Goal: Navigation & Orientation: Go to known website

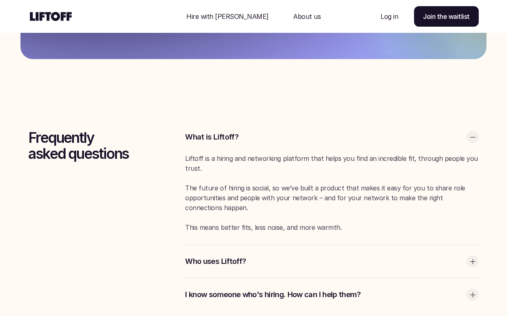
scroll to position [2110, 0]
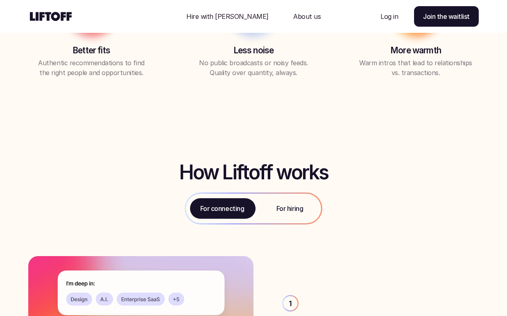
click at [290, 208] on p "For hiring" at bounding box center [290, 208] width 27 height 10
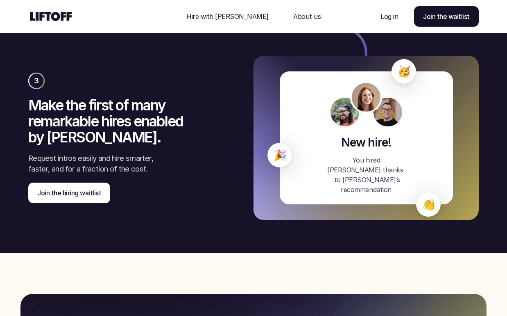
scroll to position [1565, 0]
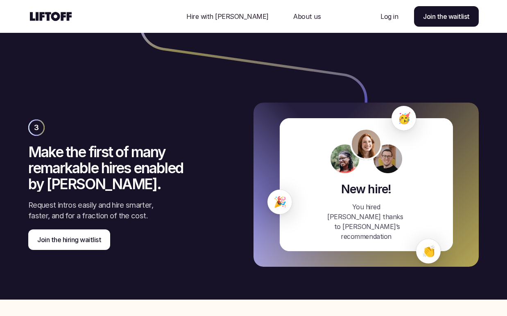
click at [295, 13] on p "About us" at bounding box center [306, 16] width 27 height 10
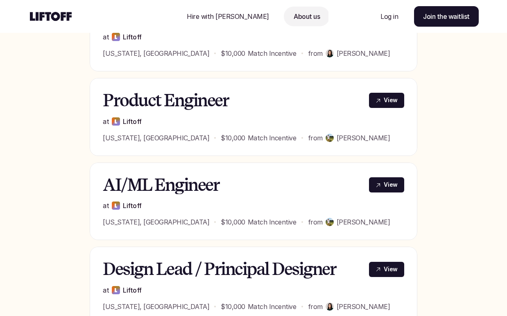
scroll to position [289, 0]
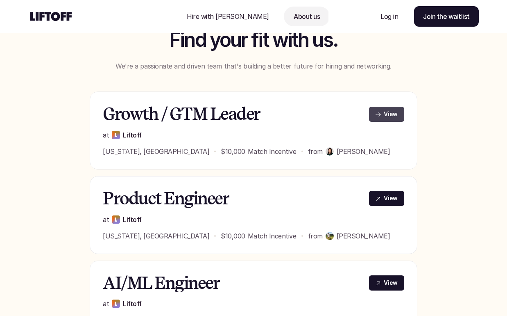
click at [400, 117] on link "View" at bounding box center [386, 114] width 35 height 15
